Goal: Task Accomplishment & Management: Manage account settings

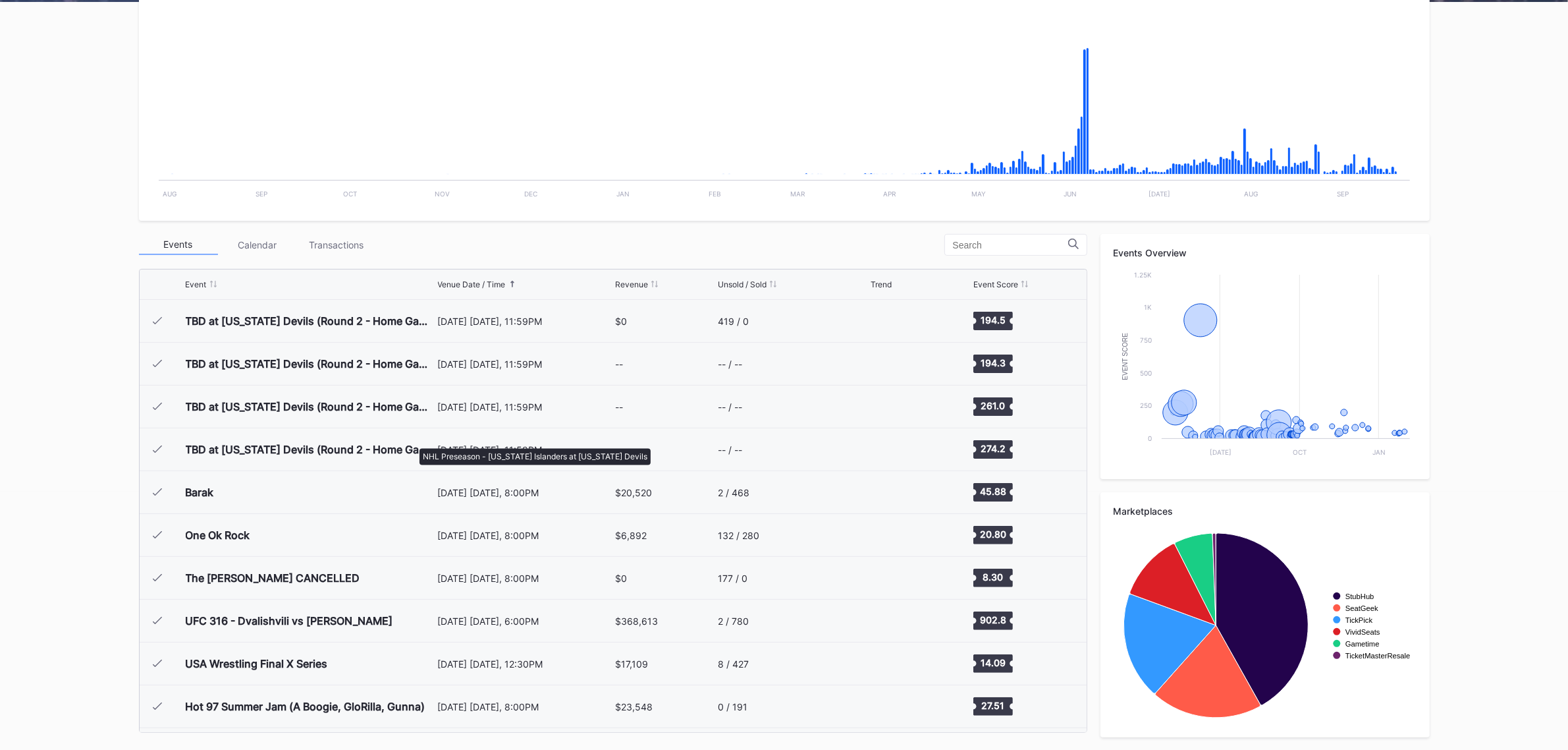
scroll to position [1841, 0]
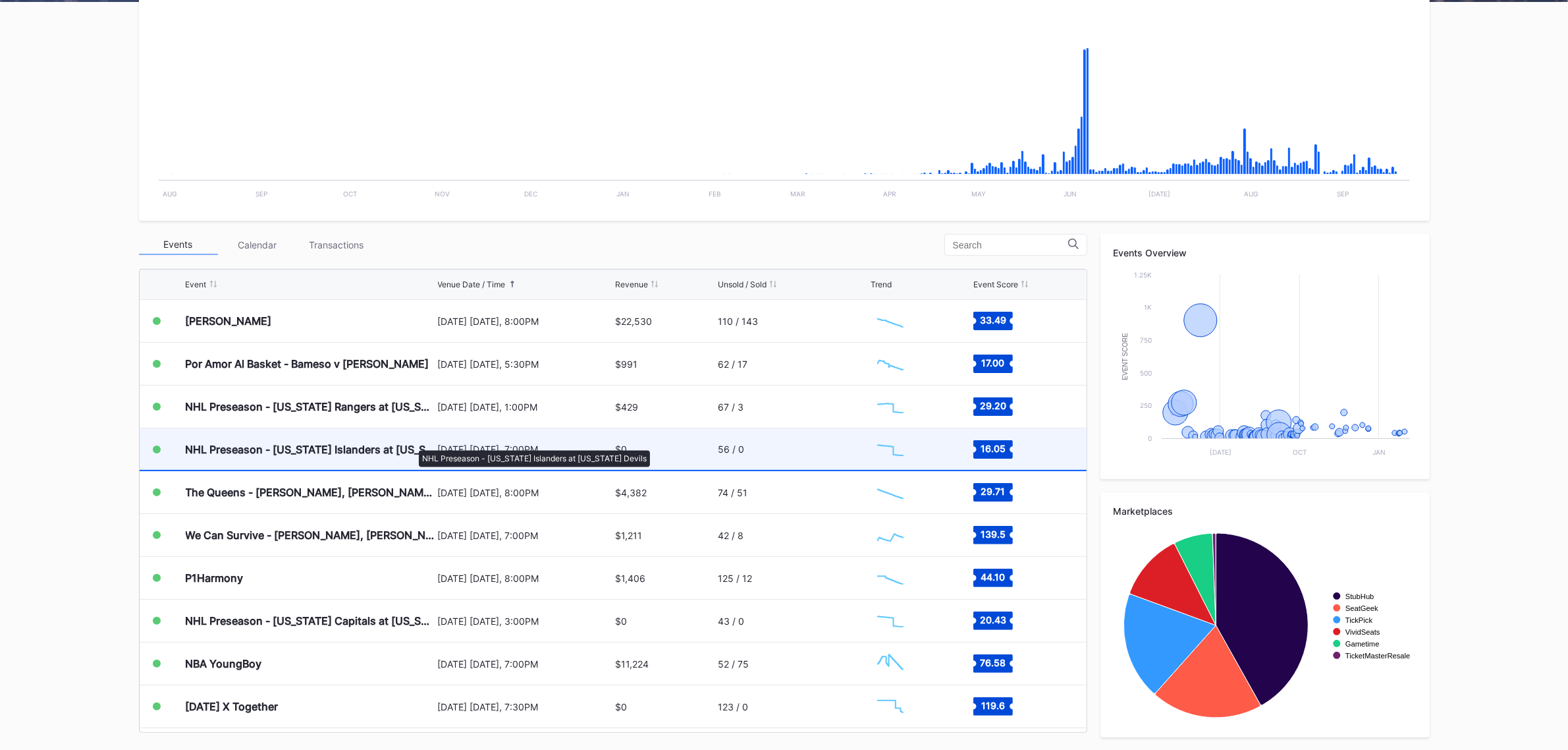
click at [412, 443] on div "NHL Preseason - [US_STATE] Islanders at [US_STATE] Devils" at bounding box center [310, 449] width 249 height 13
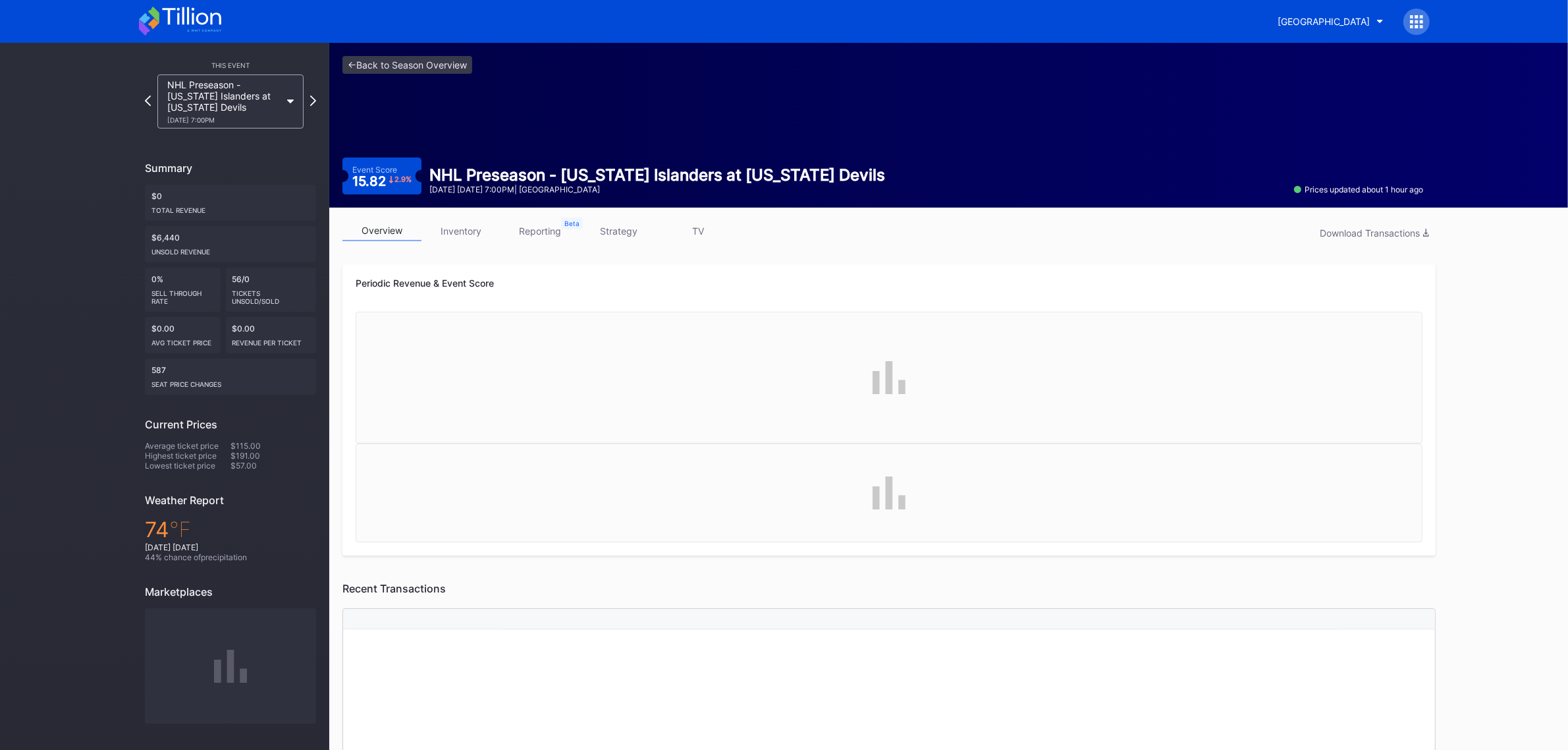
click at [445, 230] on link "inventory" at bounding box center [460, 230] width 79 height 20
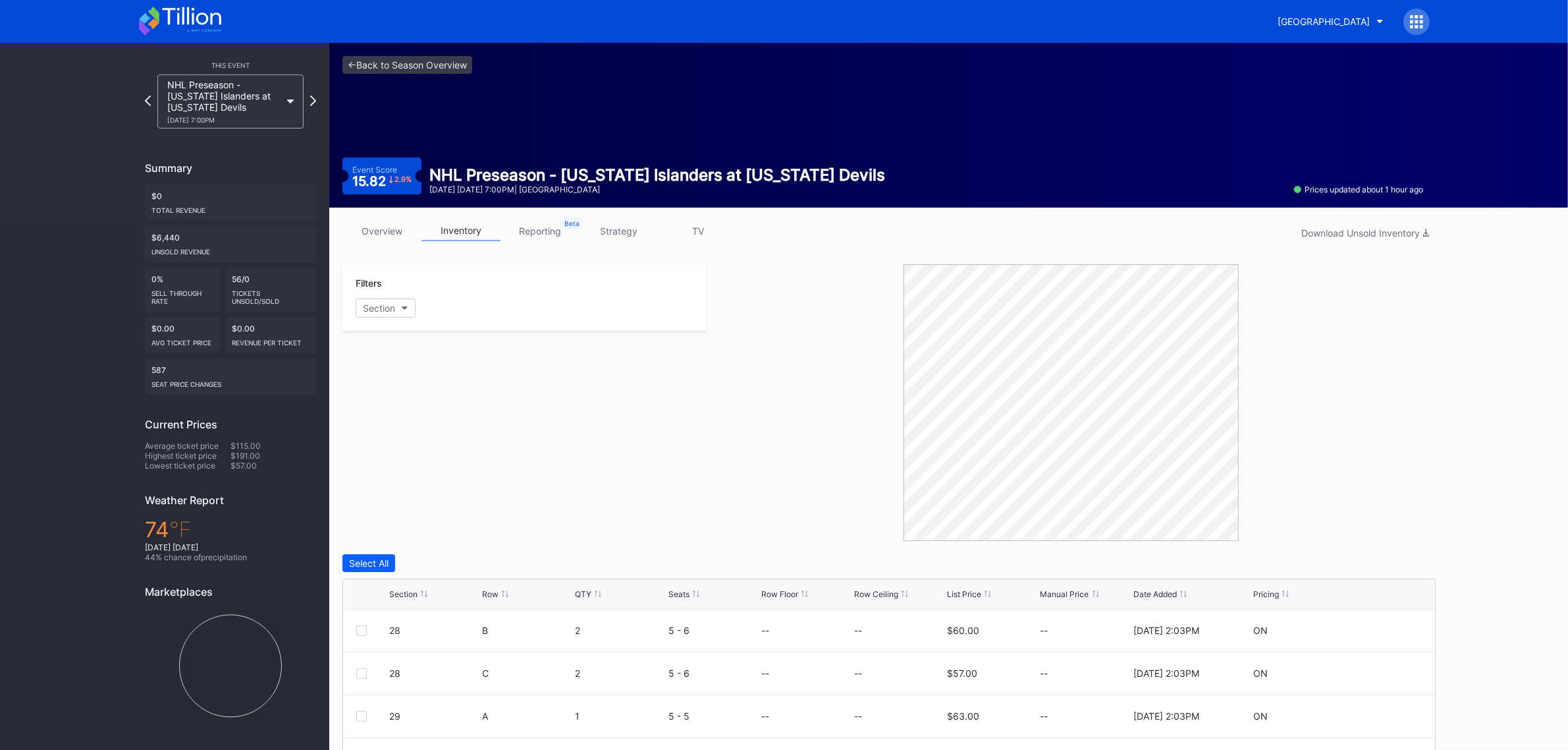
click at [400, 589] on div "Section" at bounding box center [403, 594] width 28 height 10
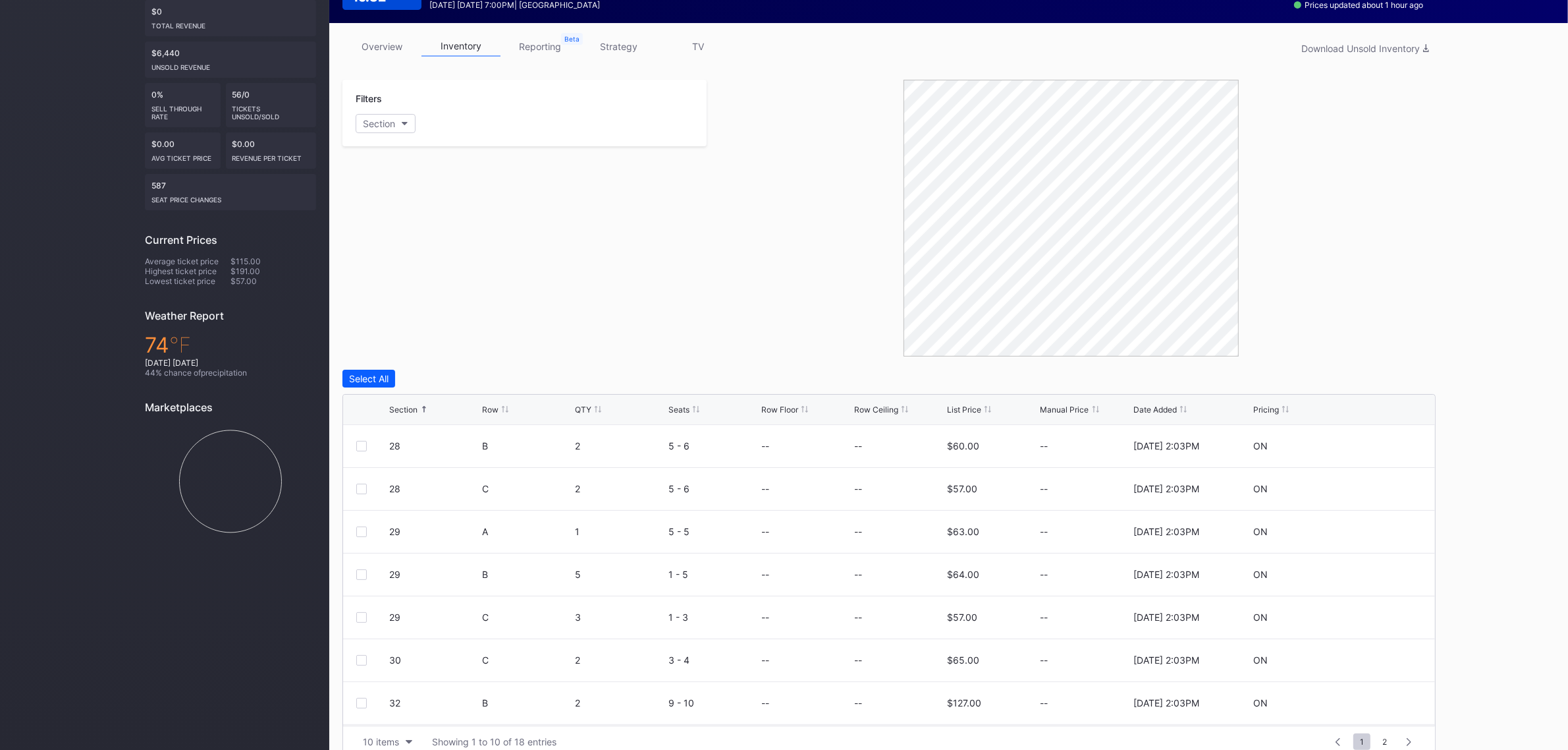
scroll to position [205, 0]
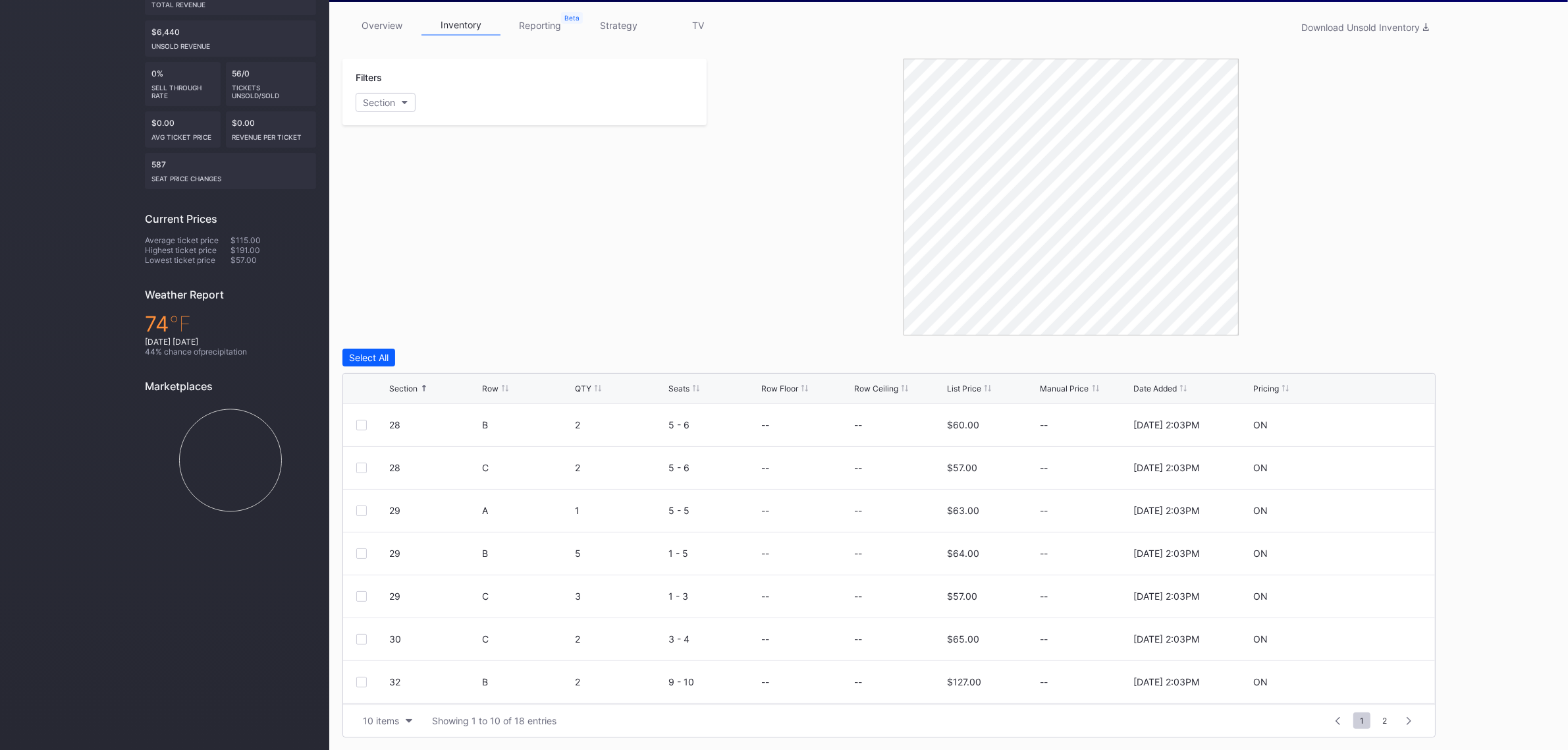
click at [412, 386] on div "Section" at bounding box center [403, 387] width 28 height 10
click at [406, 388] on div "Section" at bounding box center [403, 387] width 28 height 10
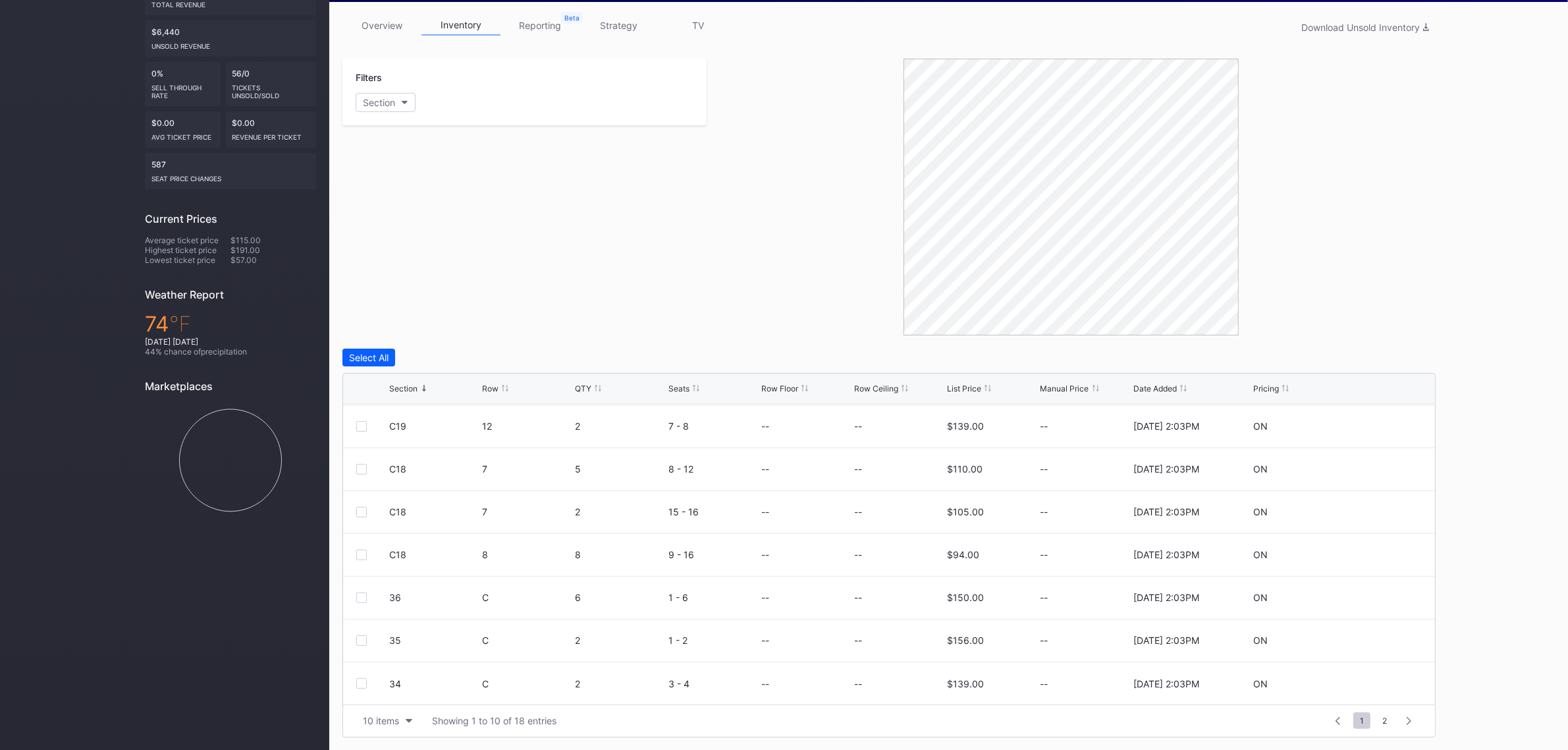
click at [415, 386] on div "Section" at bounding box center [403, 387] width 28 height 10
click at [376, 709] on div "10 items Showing 1 to 10 of 18 entries 1 ... -1 0 1 2 3 ... 2" at bounding box center [888, 721] width 1092 height 32
click at [383, 716] on div "10 items" at bounding box center [380, 720] width 36 height 12
click at [389, 650] on div "100 items" at bounding box center [387, 662] width 62 height 24
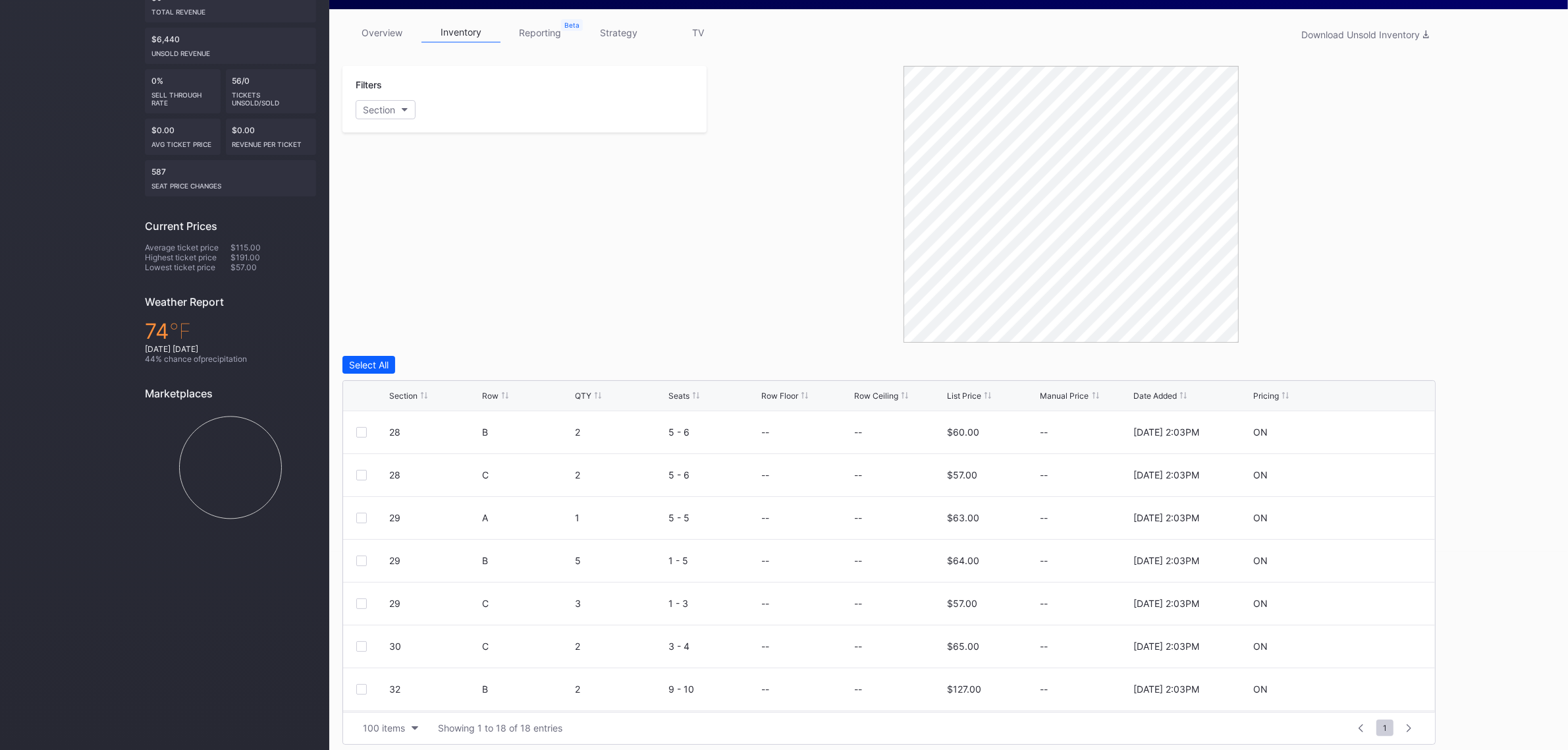
scroll to position [205, 0]
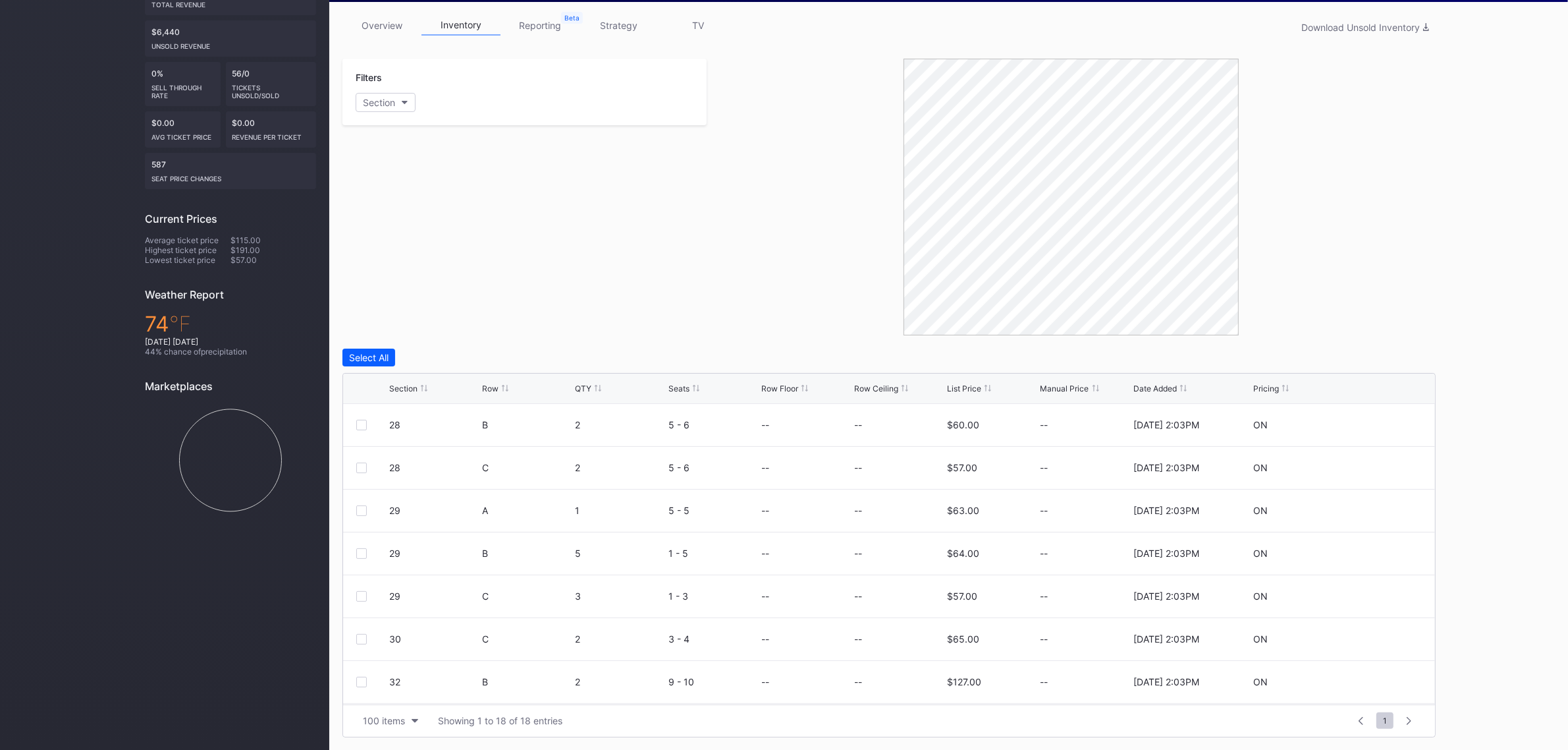
click at [399, 393] on div "Section Row QTY Seats Row Floor Row Ceiling List Price Manual Price Date Added …" at bounding box center [888, 388] width 1092 height 30
click at [405, 391] on div "Section" at bounding box center [403, 387] width 28 height 10
click at [360, 557] on div at bounding box center [362, 554] width 11 height 11
click at [1337, 358] on div "Delete Seats" at bounding box center [1325, 357] width 55 height 12
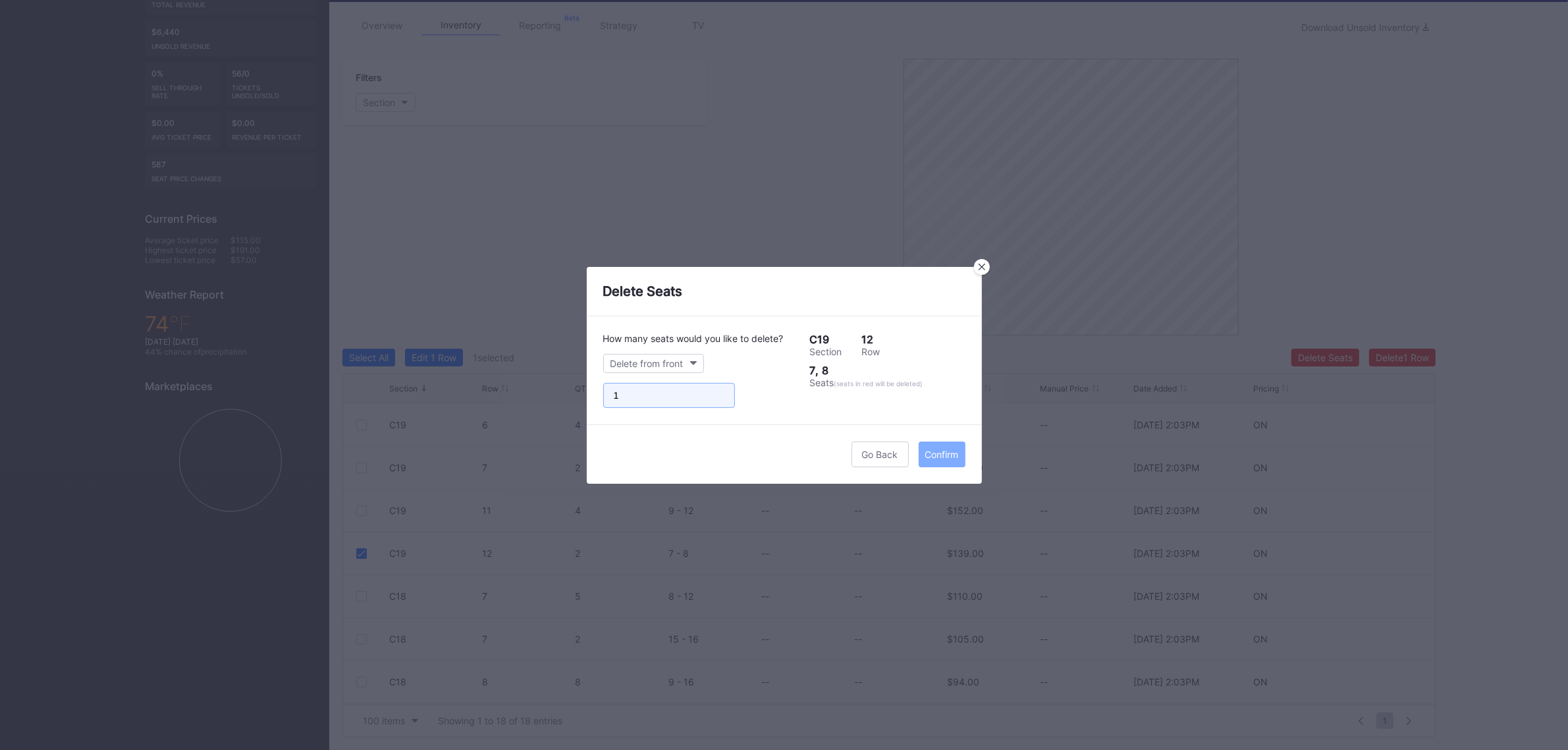
type input "1"
click at [720, 392] on input "1" at bounding box center [669, 395] width 131 height 25
click at [946, 459] on div "Confirm" at bounding box center [943, 454] width 34 height 12
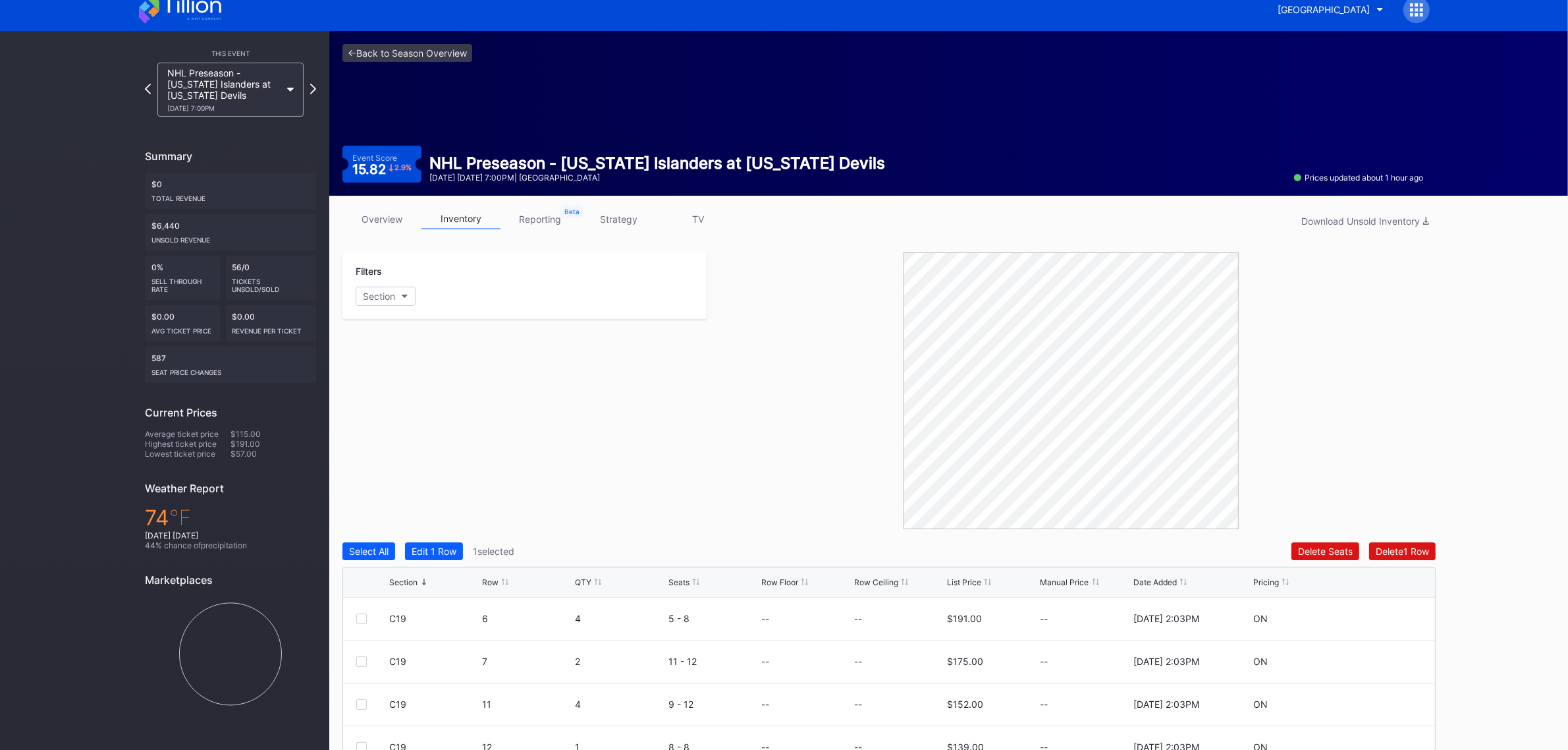
scroll to position [0, 0]
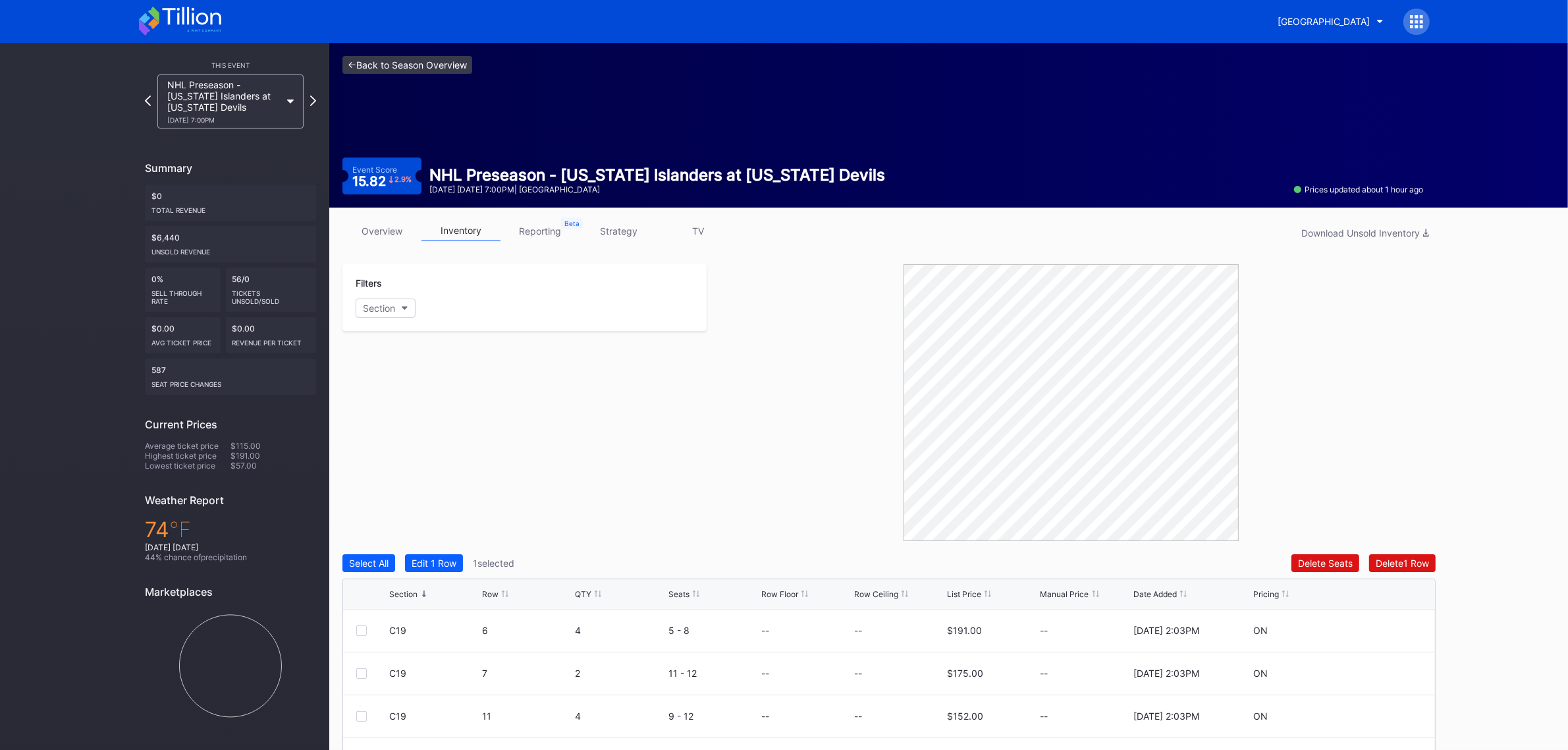
click at [402, 70] on link "<- Back to Season Overview" at bounding box center [408, 65] width 130 height 18
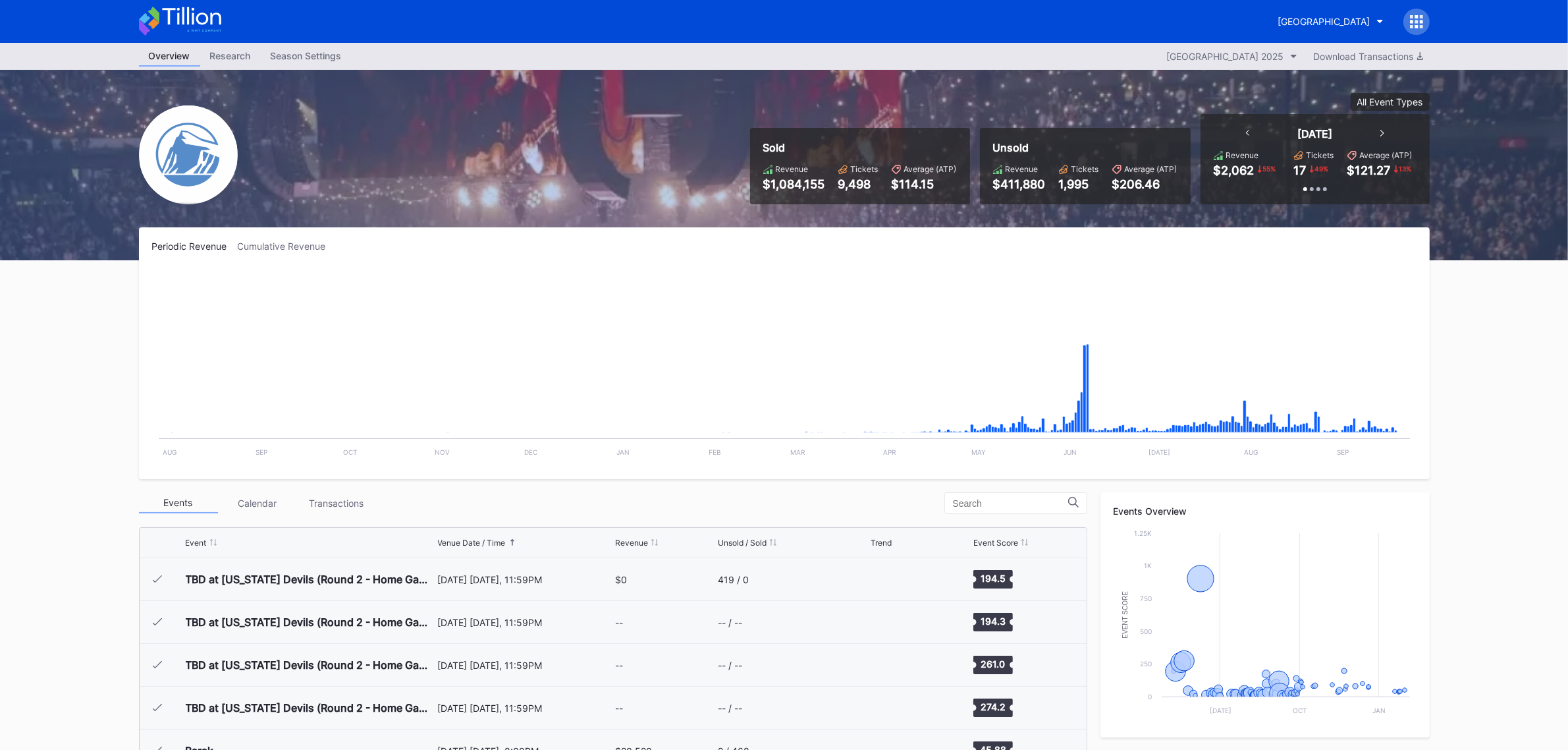
scroll to position [1841, 0]
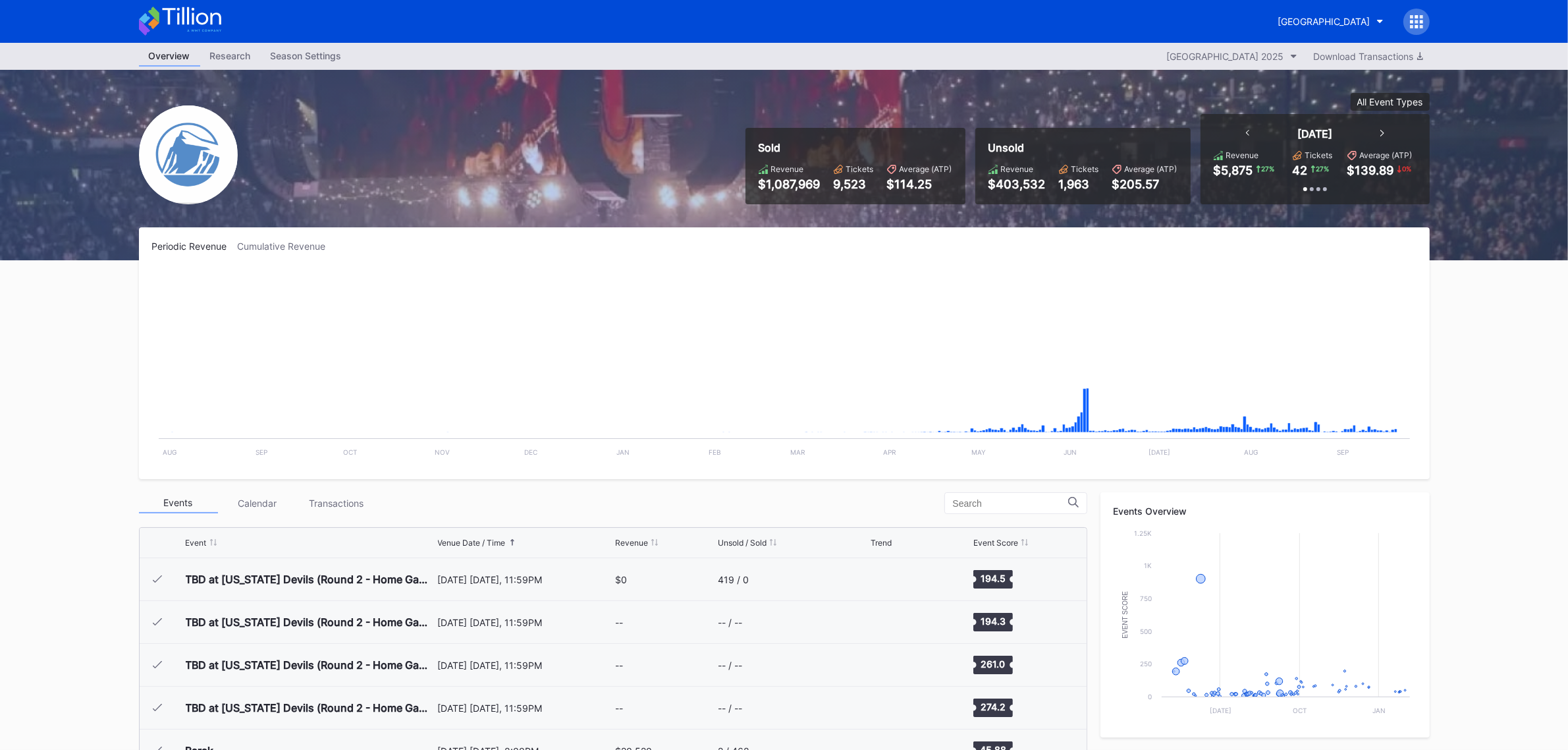
scroll to position [1841, 0]
